Goal: Transaction & Acquisition: Purchase product/service

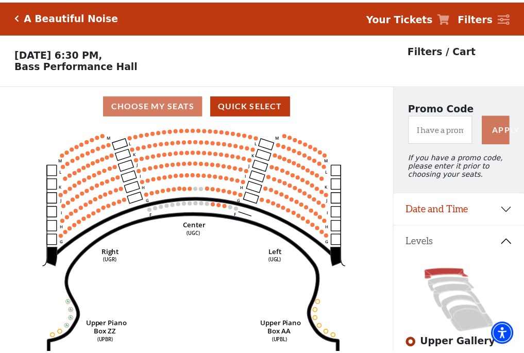
scroll to position [48, 0]
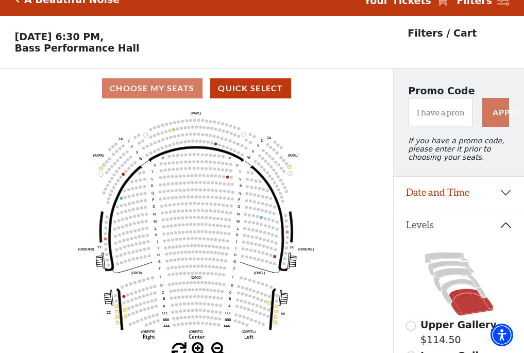
scroll to position [48, 0]
